Goal: Transaction & Acquisition: Purchase product/service

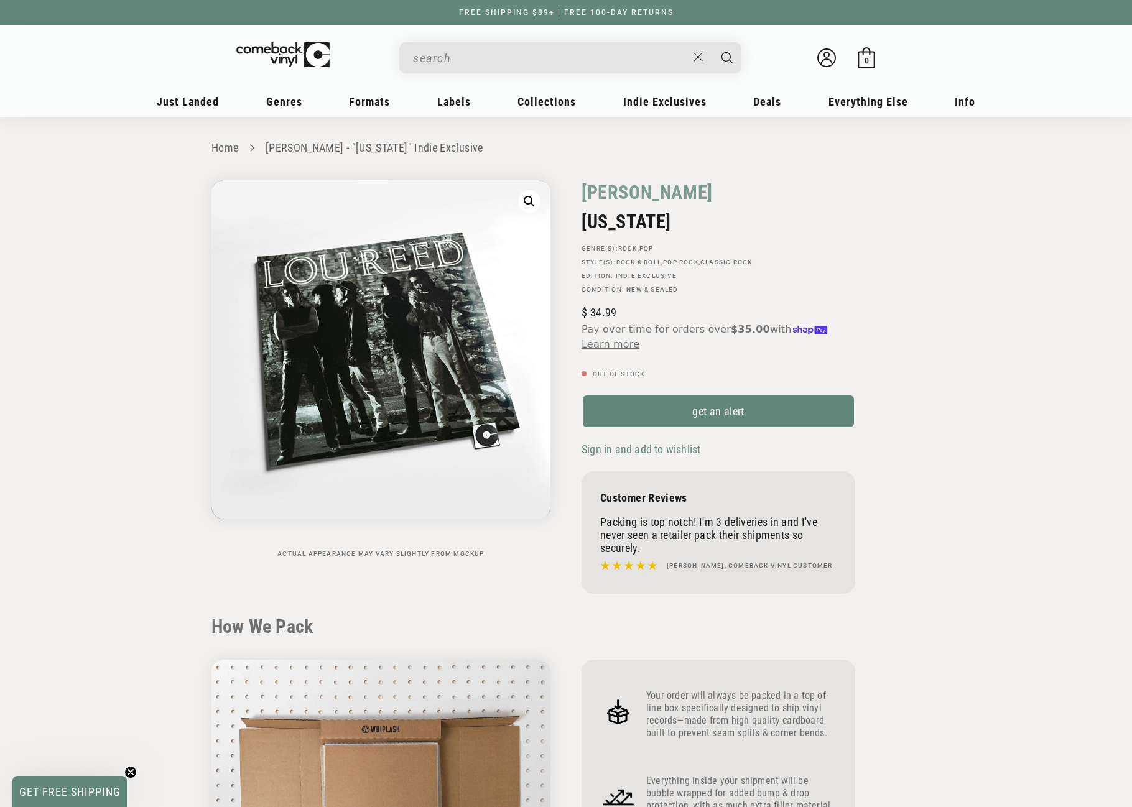
scroll to position [1119, 0]
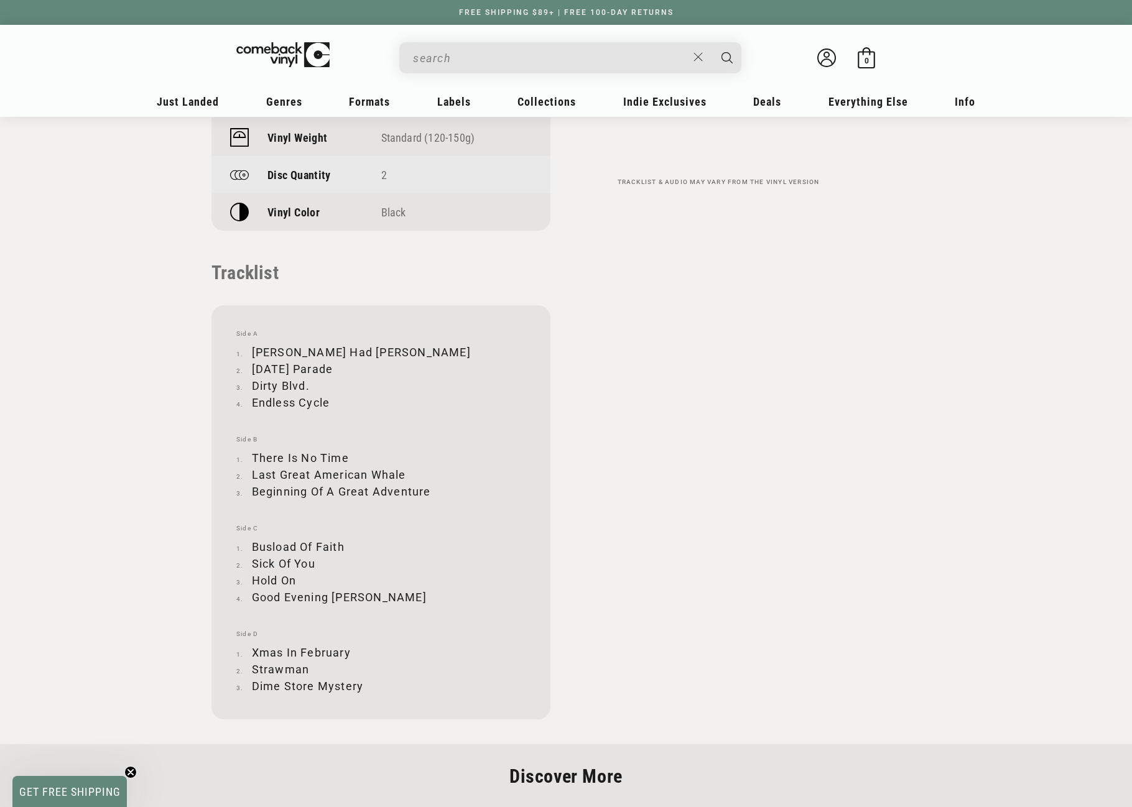
click at [446, 58] on input "When autocomplete results are available use up and down arrows to review and en…" at bounding box center [550, 57] width 274 height 25
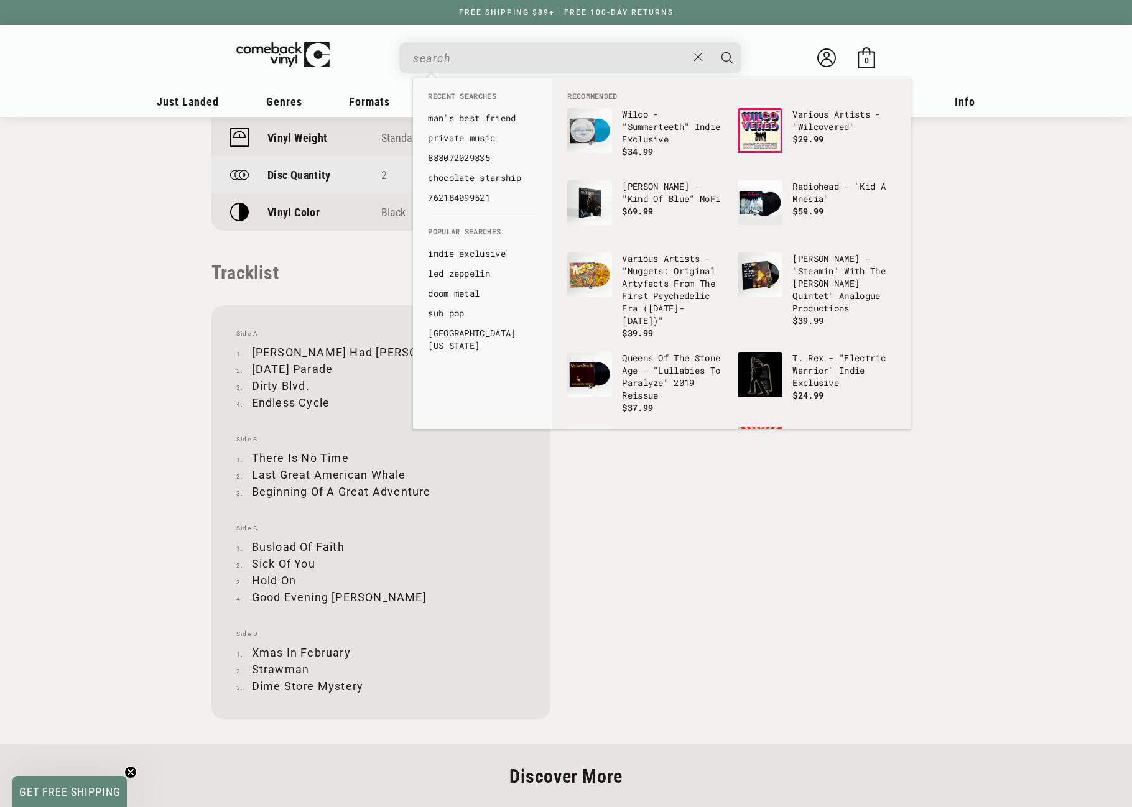
paste input "093624979340"
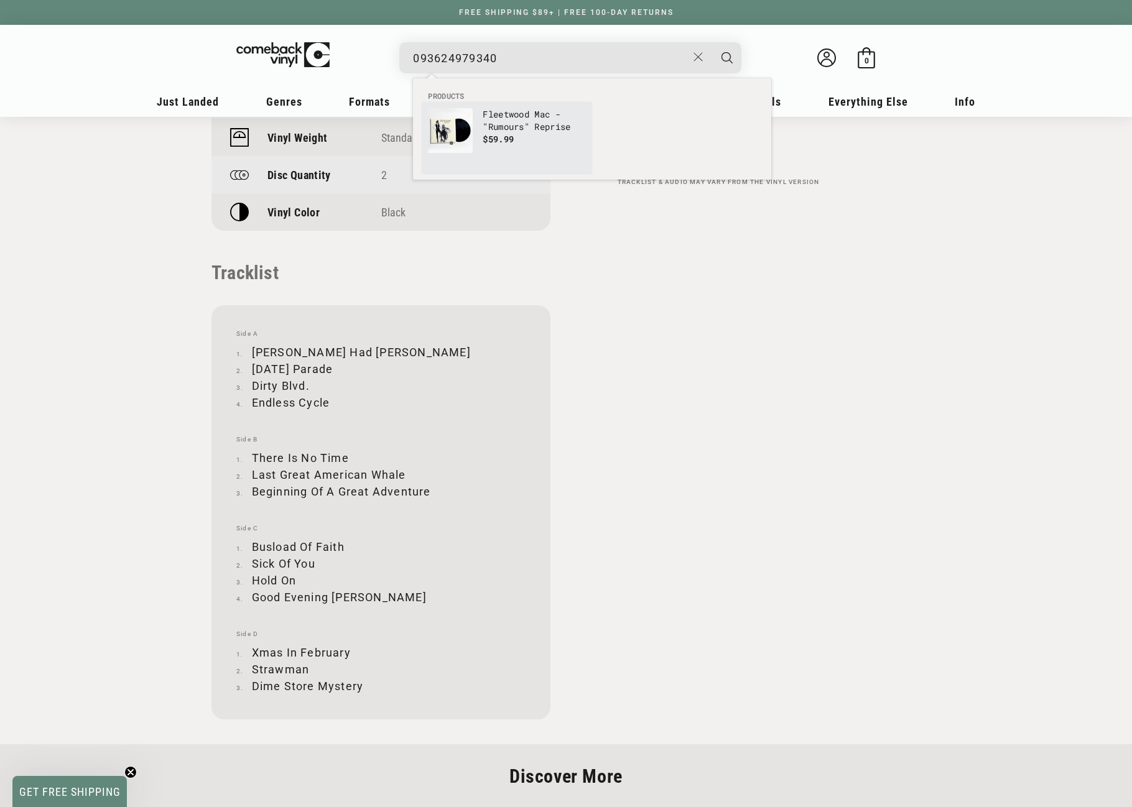
type input "093624979340"
click at [464, 119] on img "Products" at bounding box center [450, 130] width 45 height 45
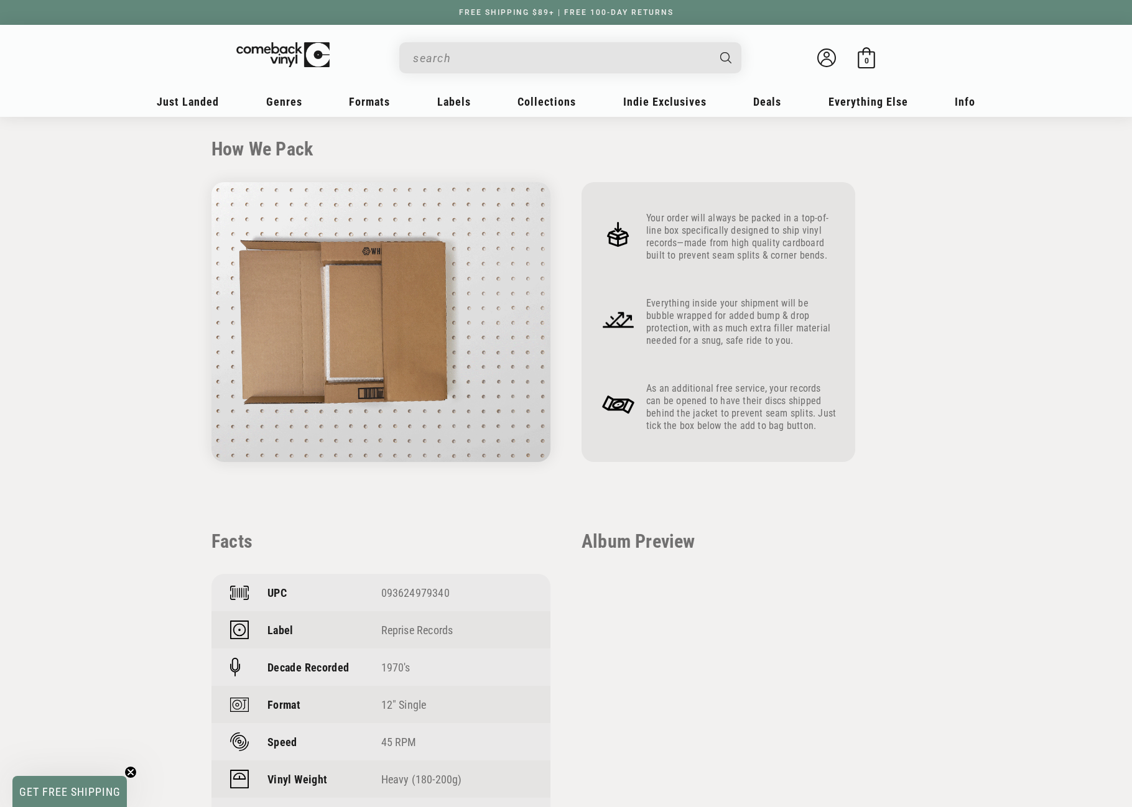
scroll to position [497, 0]
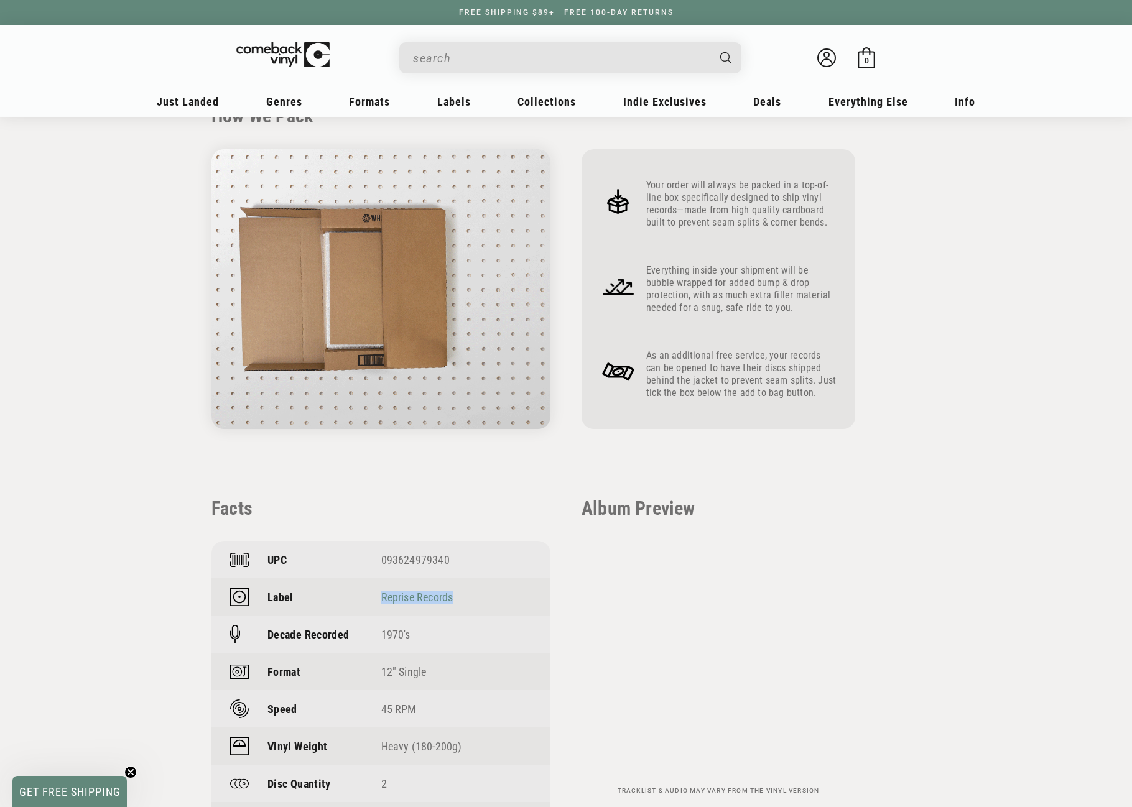
drag, startPoint x: 455, startPoint y: 598, endPoint x: 382, endPoint y: 596, distance: 72.2
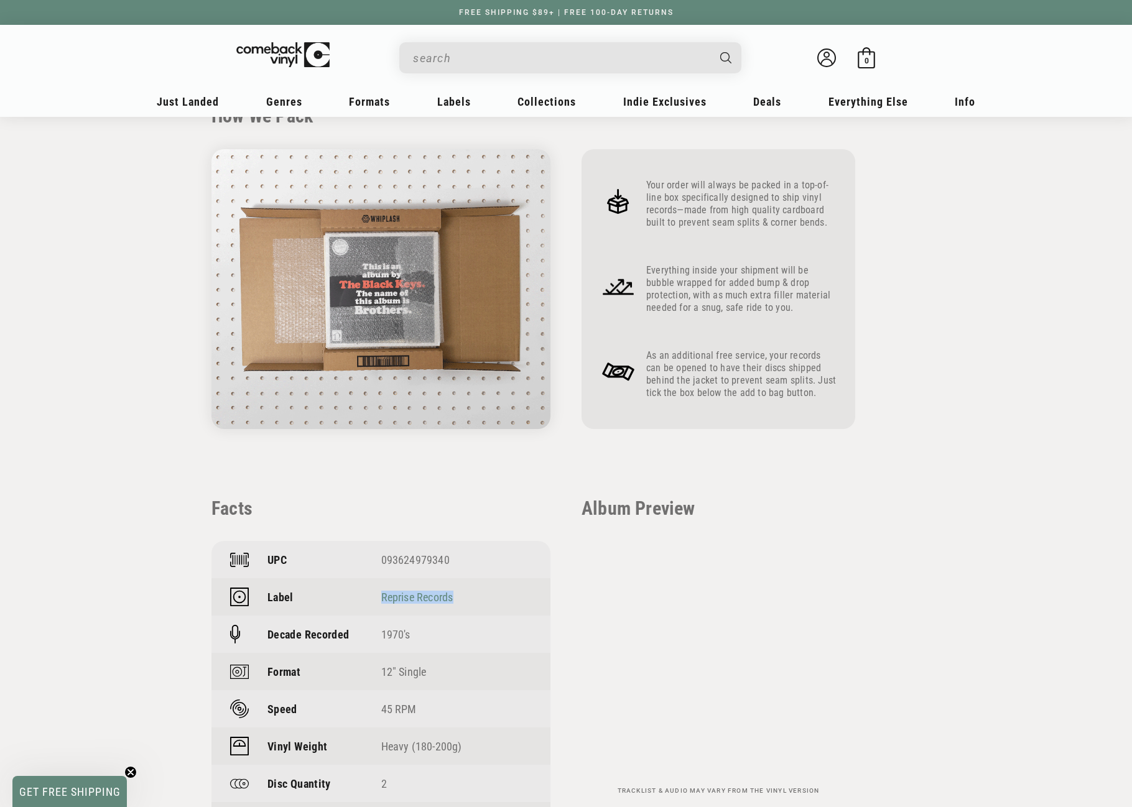
click at [382, 596] on div "Reprise Records" at bounding box center [456, 597] width 151 height 13
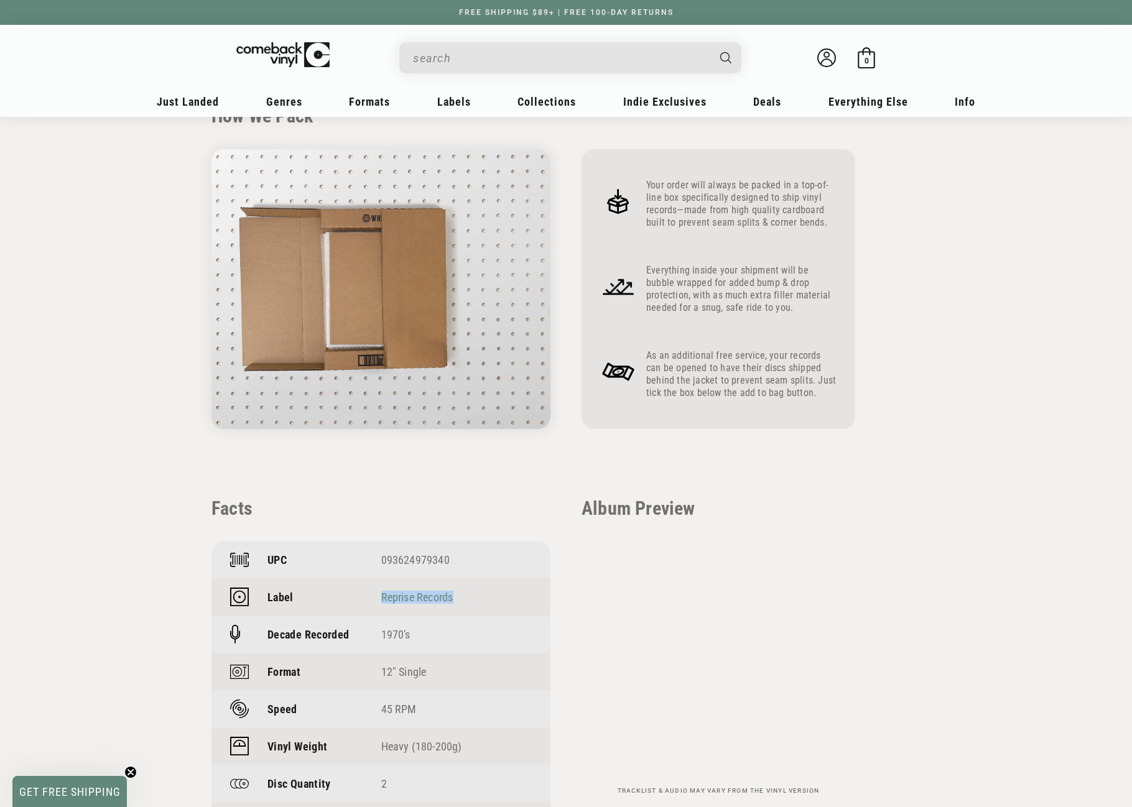
copy link "Reprise Records"
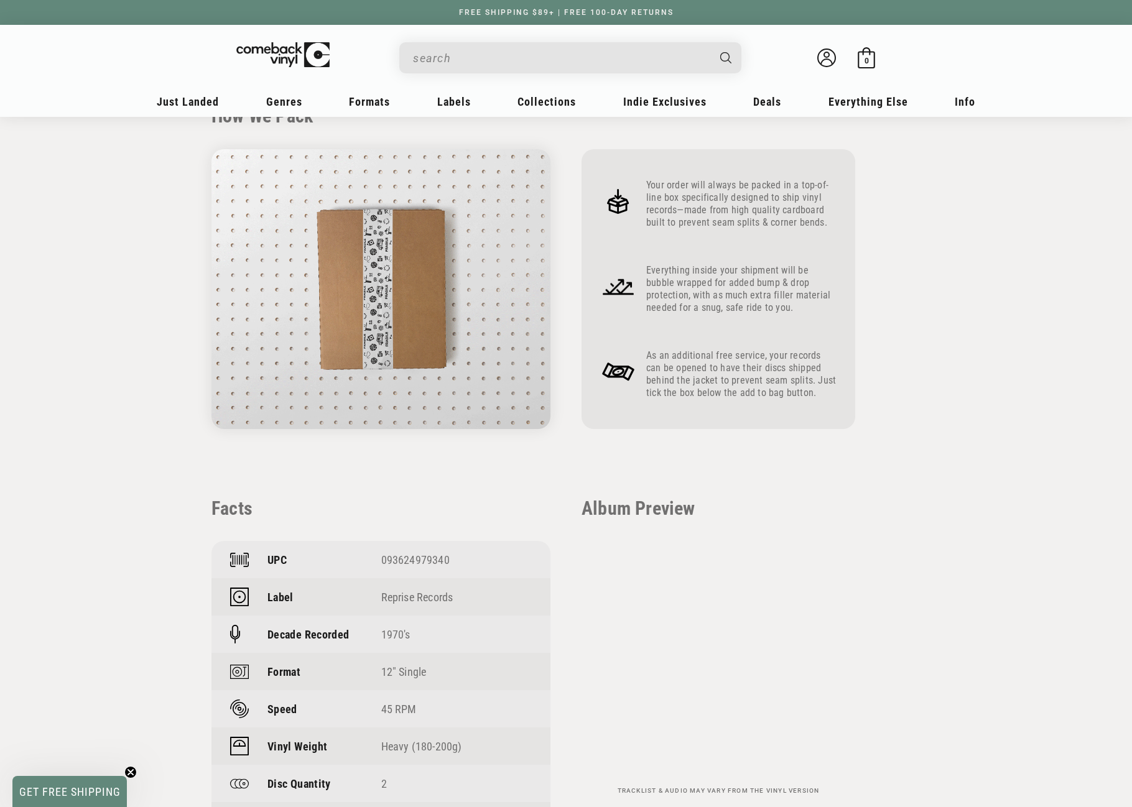
click at [971, 236] on section "Home Fleetwood Mac - "Rumours" Reprise Skip to product information Open media 1…" at bounding box center [566, 452] width 1132 height 1666
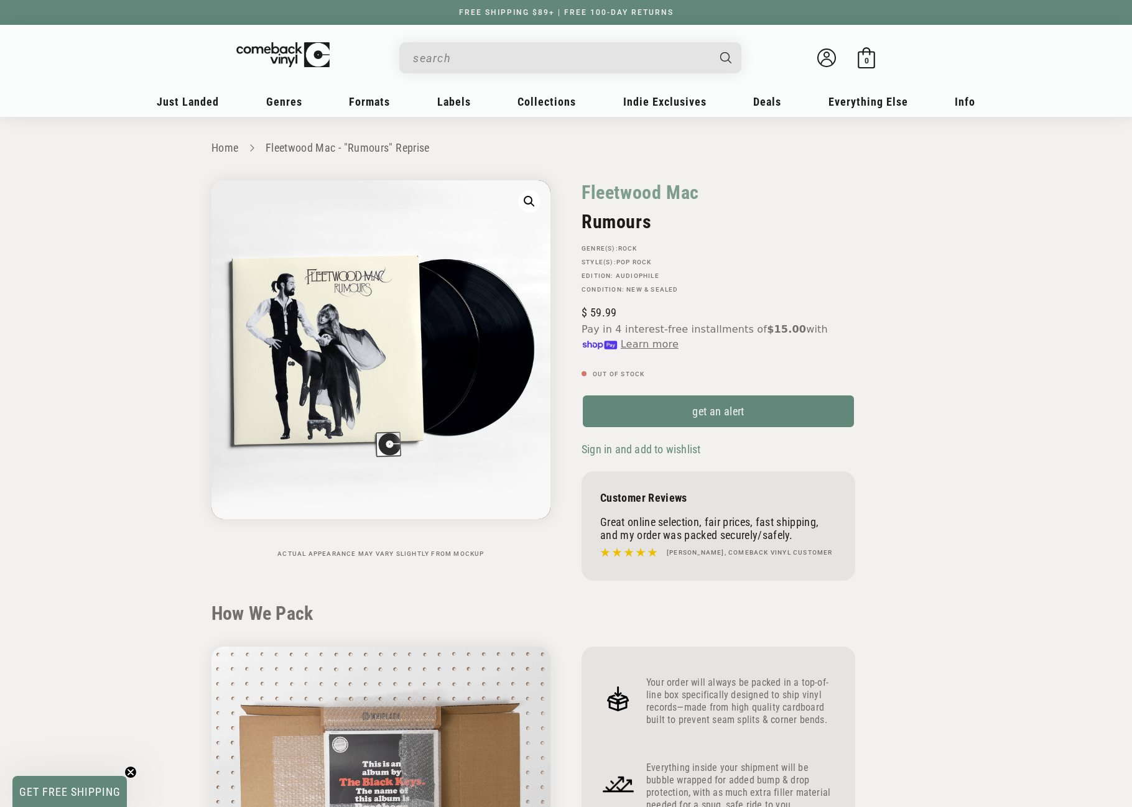
scroll to position [0, 0]
